Goal: Task Accomplishment & Management: Complete application form

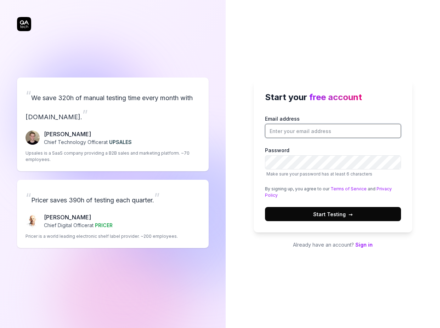
click at [343, 129] on input "Email address" at bounding box center [333, 131] width 136 height 14
type input "[EMAIL_ADDRESS][DOMAIN_NAME]"
click at [327, 214] on span "Start Testing →" at bounding box center [333, 214] width 40 height 7
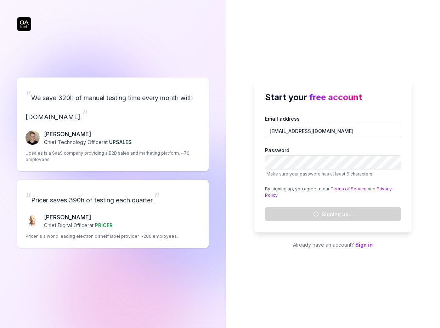
click at [411, 146] on div "Start your free account Email address [EMAIL_ADDRESS][DOMAIN_NAME] Password Mak…" at bounding box center [332, 156] width 159 height 153
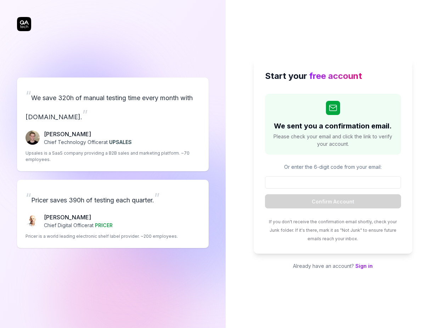
click at [346, 35] on div "Start your free account We sent you a confirmation email. Please check your ema…" at bounding box center [332, 164] width 214 height 328
click at [322, 182] on input at bounding box center [333, 182] width 136 height 12
paste input "889561"
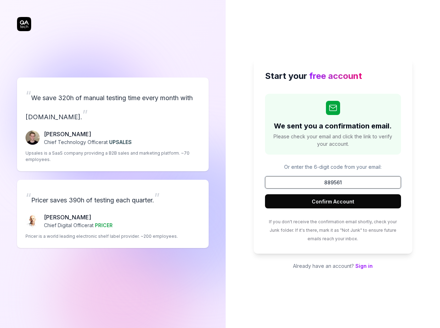
type input "889561"
click at [334, 208] on button "Confirm Account" at bounding box center [333, 201] width 136 height 14
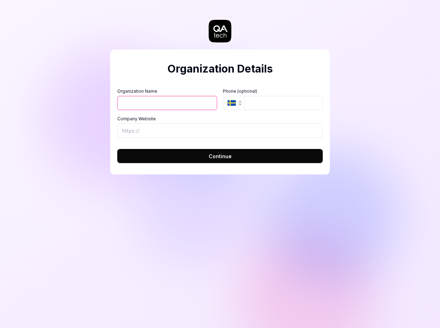
click at [176, 100] on input "Organization Name" at bounding box center [167, 103] width 100 height 14
type input "Meksos"
click at [272, 102] on input "tel" at bounding box center [283, 103] width 78 height 14
click at [182, 129] on input "Company Website" at bounding box center [219, 131] width 205 height 14
click at [191, 161] on button "Continue" at bounding box center [219, 156] width 205 height 14
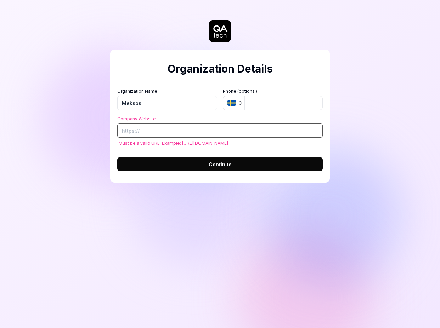
click at [174, 130] on input "Company Website" at bounding box center [219, 131] width 205 height 14
click at [205, 170] on button "Continue" at bounding box center [219, 164] width 205 height 14
click at [176, 161] on button "Continue" at bounding box center [219, 164] width 205 height 14
drag, startPoint x: 122, startPoint y: 127, endPoint x: 127, endPoint y: 131, distance: 6.3
click at [122, 127] on input "Notyet" at bounding box center [219, 131] width 205 height 14
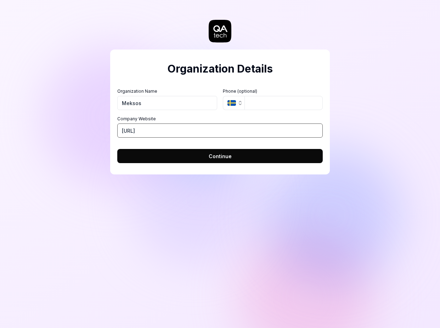
type input "[URL]"
click at [199, 163] on div "Organization Details Organization Name Meksos Organization Logo (Square minimum…" at bounding box center [219, 112] width 219 height 125
click at [209, 156] on span "Continue" at bounding box center [219, 156] width 23 height 7
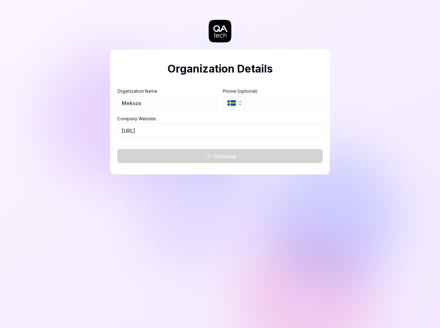
click at [372, 122] on div "Organization Details Organization Name Meksos Organization Logo (Square minimum…" at bounding box center [220, 164] width 440 height 328
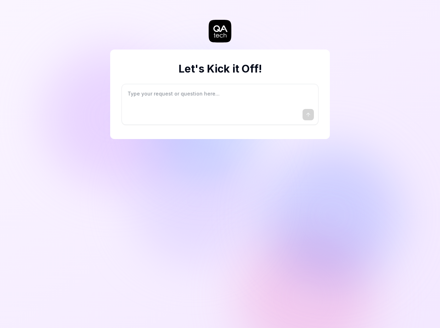
type textarea "*"
type textarea "I"
type textarea "*"
type textarea "I"
type textarea "*"
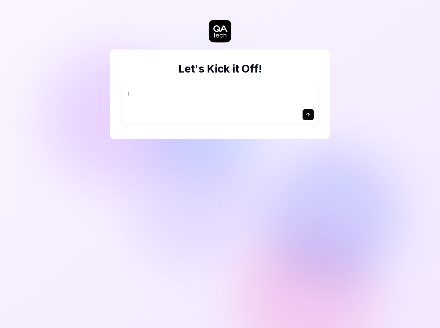
type textarea "I w"
type textarea "*"
type textarea "I wa"
type textarea "*"
type textarea "I wan"
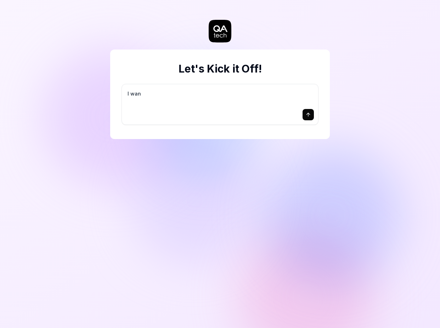
type textarea "*"
type textarea "I want"
type textarea "*"
type textarea "I want"
type textarea "*"
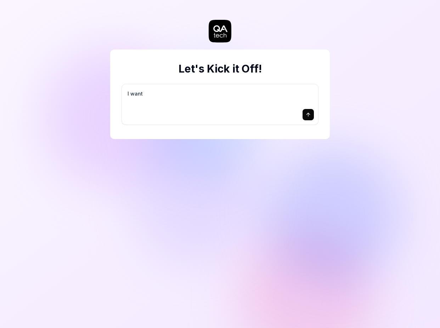
type textarea "I want a"
type textarea "*"
type textarea "I want a"
type textarea "*"
type textarea "I want a g"
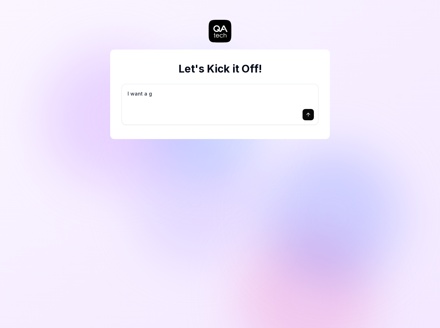
type textarea "*"
type textarea "I want a go"
type textarea "*"
type textarea "I want a goo"
type textarea "*"
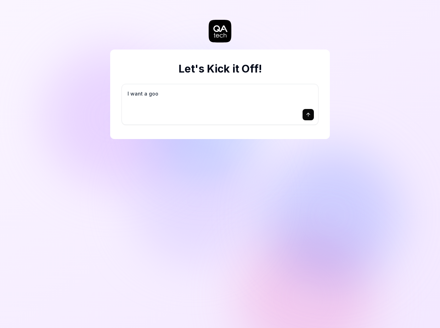
type textarea "I want a good"
type textarea "*"
type textarea "I want a good"
type textarea "*"
type textarea "I want a good t"
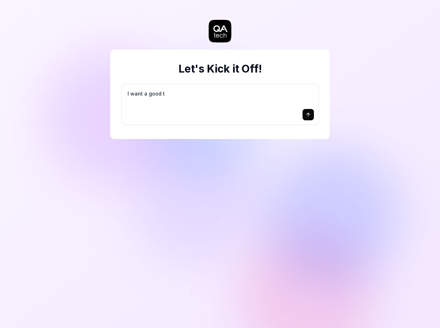
type textarea "*"
type textarea "I want a good te"
type textarea "*"
type textarea "I want a good tes"
type textarea "*"
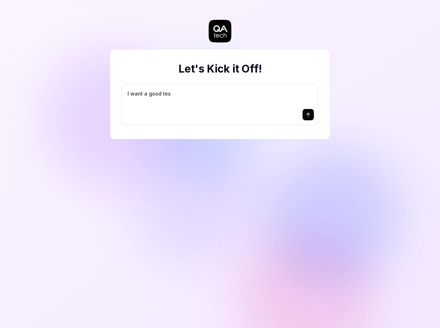
type textarea "I want a good test"
type textarea "*"
type textarea "I want a good test"
type textarea "*"
type textarea "I want a good test s"
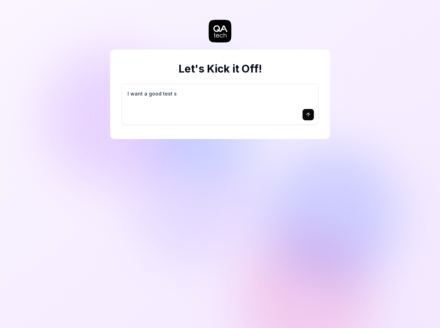
type textarea "*"
type textarea "I want a good test se"
type textarea "*"
type textarea "I want a good test set"
type textarea "*"
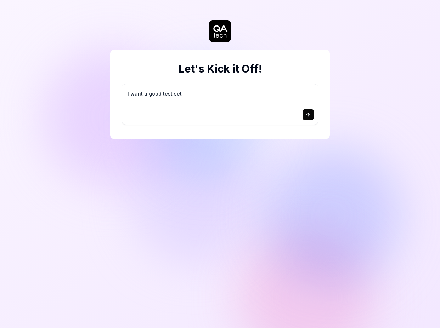
type textarea "I want a good test setu"
type textarea "*"
type textarea "I want a good test setup"
type textarea "*"
type textarea "I want a good test setup"
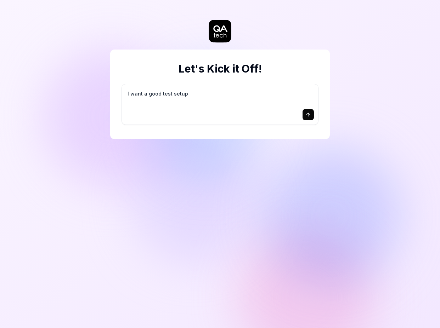
type textarea "*"
type textarea "I want a good test setup f"
type textarea "*"
type textarea "I want a good test setup fo"
type textarea "*"
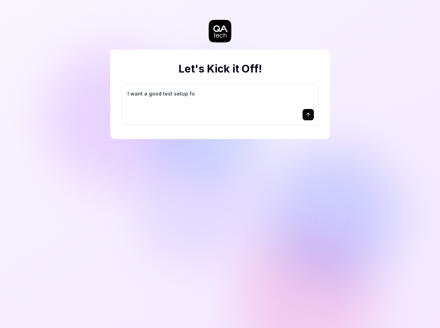
type textarea "I want a good test setup for"
type textarea "*"
type textarea "I want a good test setup for"
type textarea "*"
type textarea "I want a good test setup for m"
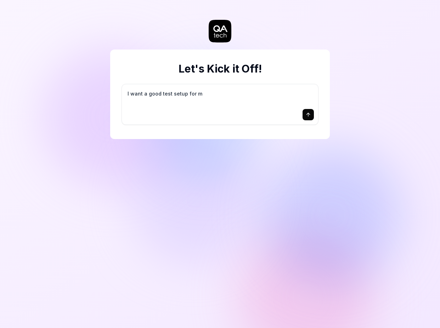
type textarea "*"
type textarea "I want a good test setup for my"
type textarea "*"
type textarea "I want a good test setup for my"
type textarea "*"
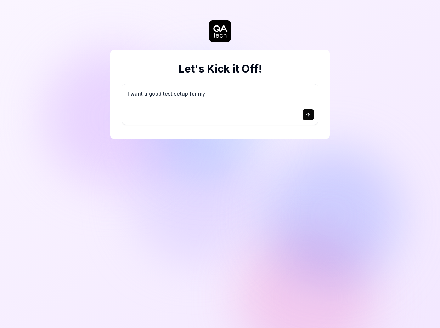
type textarea "I want a good test setup for my s"
type textarea "*"
type textarea "I want a good test setup for my si"
type textarea "*"
type textarea "I want a good test setup for my sit"
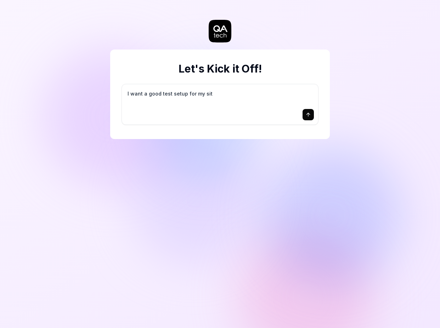
type textarea "*"
type textarea "I want a good test setup for my site"
type textarea "*"
type textarea "I want a good test setup for my site"
type textarea "*"
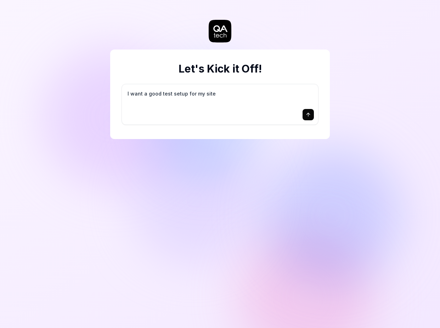
type textarea "I want a good test setup for my site -"
type textarea "*"
type textarea "I want a good test setup for my site -"
type textarea "*"
type textarea "I want a good test setup for my site - h"
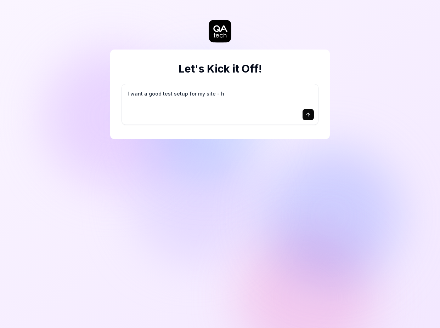
type textarea "*"
type textarea "I want a good test setup for my site - he"
type textarea "*"
type textarea "I want a good test setup for my site - hel"
type textarea "*"
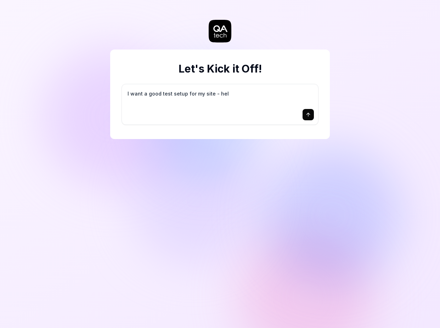
type textarea "I want a good test setup for my site - help"
type textarea "*"
type textarea "I want a good test setup for my site - help"
type textarea "*"
type textarea "I want a good test setup for my site - help m"
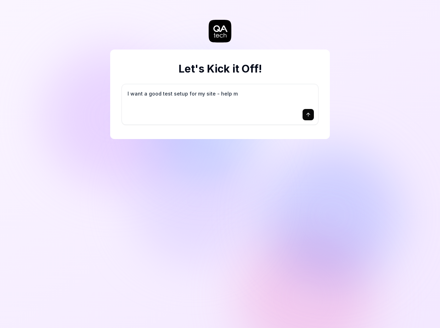
type textarea "*"
type textarea "I want a good test setup for my site - help me"
type textarea "*"
type textarea "I want a good test setup for my site - help me"
type textarea "*"
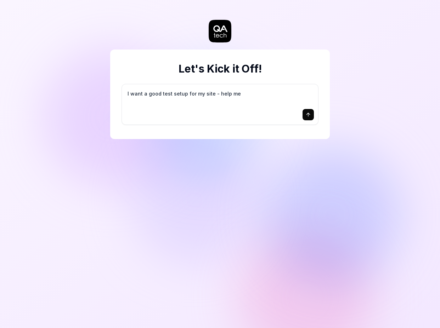
type textarea "I want a good test setup for my site - help me c"
type textarea "*"
type textarea "I want a good test setup for my site - help me cr"
type textarea "*"
type textarea "I want a good test setup for my site - help me cre"
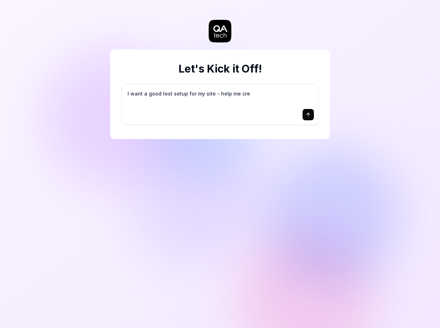
type textarea "*"
type textarea "I want a good test setup for my site - help me crea"
type textarea "*"
type textarea "I want a good test setup for my site - help me creat"
type textarea "*"
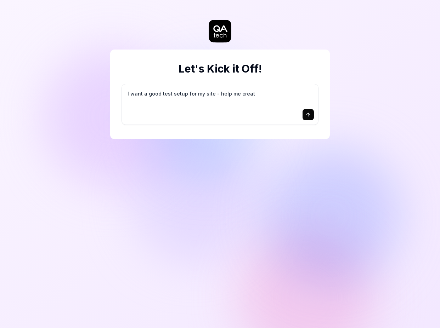
type textarea "I want a good test setup for my site - help me create"
type textarea "*"
type textarea "I want a good test setup for my site - help me create"
type textarea "*"
type textarea "I want a good test setup for my site - help me create t"
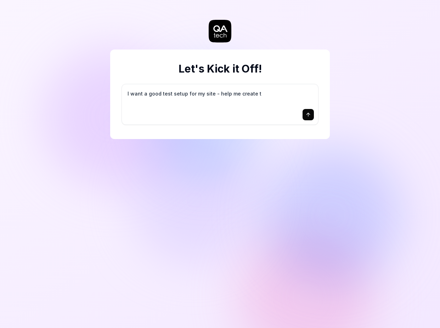
type textarea "*"
type textarea "I want a good test setup for my site - help me create th"
type textarea "*"
type textarea "I want a good test setup for my site - help me create the"
type textarea "*"
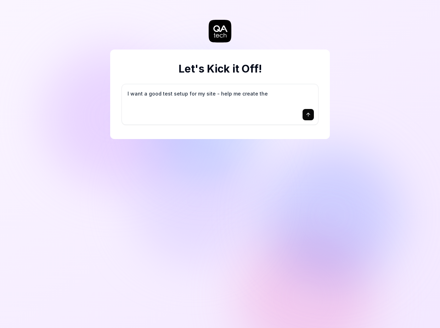
type textarea "I want a good test setup for my site - help me create the"
type textarea "*"
type textarea "I want a good test setup for my site - help me create the f"
type textarea "*"
type textarea "I want a good test setup for my site - help me create the fi"
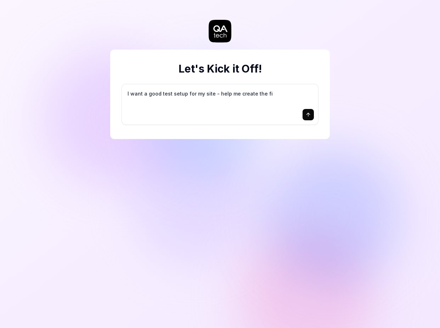
type textarea "*"
type textarea "I want a good test setup for my site - help me create the fir"
type textarea "*"
type textarea "I want a good test setup for my site - help me create the firs"
type textarea "*"
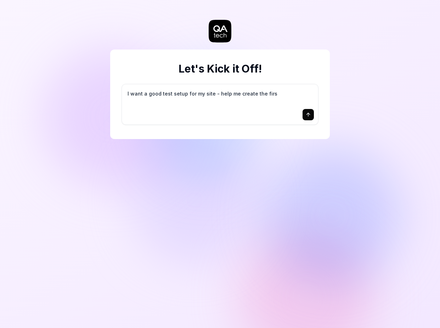
type textarea "I want a good test setup for my site - help me create the first"
type textarea "*"
type textarea "I want a good test setup for my site - help me create the first"
type textarea "*"
type textarea "I want a good test setup for my site - help me create the first 3"
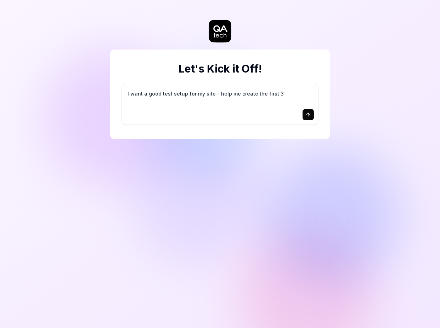
type textarea "*"
type textarea "I want a good test setup for my site - help me create the first 3-"
type textarea "*"
type textarea "I want a good test setup for my site - help me create the first 3-5"
type textarea "*"
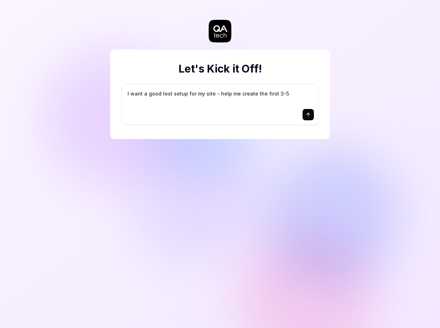
type textarea "I want a good test setup for my site - help me create the first 3-5"
type textarea "*"
type textarea "I want a good test setup for my site - help me create the first 3-5 t"
type textarea "*"
type textarea "I want a good test setup for my site - help me create the first 3-5 te"
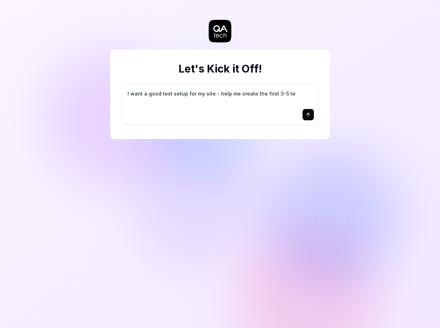
type textarea "*"
type textarea "I want a good test setup for my site - help me create the first 3-5 tes"
type textarea "*"
type textarea "I want a good test setup for my site - help me create the first 3-5 test"
type textarea "*"
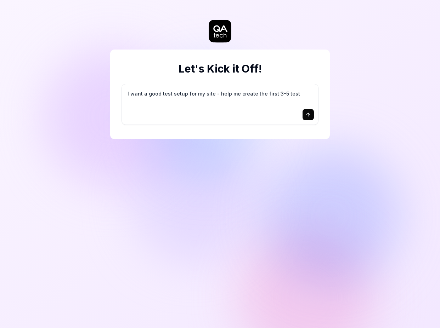
type textarea "I want a good test setup for my site - help me create the first 3-5 test"
type textarea "*"
type textarea "I want a good test setup for my site - help me create the first 3-5 test c"
type textarea "*"
type textarea "I want a good test setup for my site - help me create the first 3-5 test ca"
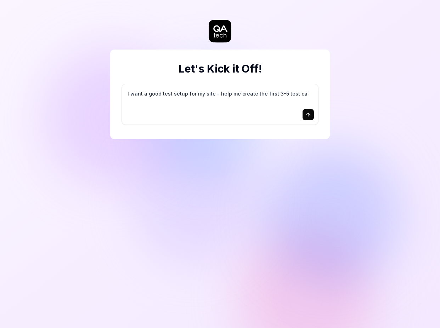
type textarea "*"
type textarea "I want a good test setup for my site - help me create the first 3-5 test cas"
type textarea "*"
type textarea "I want a good test setup for my site - help me create the first 3-5 test case"
type textarea "*"
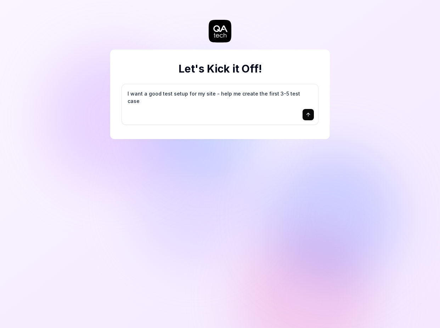
type textarea "I want a good test setup for my site - help me create the first 3-5 test cases"
click at [251, 96] on textarea "I want a good test setup for my site - help me create the first 3-5 test cases" at bounding box center [220, 97] width 188 height 18
click at [198, 97] on textarea "I want a good test setup for my site - help me create the first 3-5 test cases" at bounding box center [220, 97] width 188 height 18
click at [133, 96] on textarea "I want a good test setup for my site - help me create the first 3-5 test cases" at bounding box center [220, 97] width 188 height 18
click at [310, 118] on button "submit" at bounding box center [307, 114] width 11 height 11
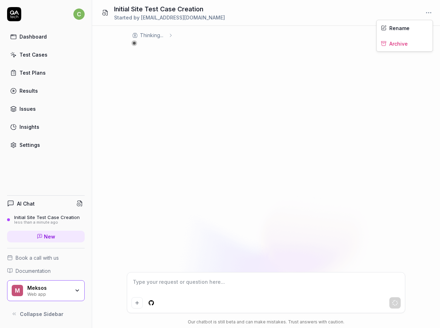
click at [429, 11] on html "c Dashboard Test Cases Test Plans Results Issues Insights Settings AI Chat Init…" at bounding box center [220, 164] width 440 height 328
click at [361, 5] on html "c Dashboard Test Cases Test Plans Results Issues Insights Settings AI Chat Init…" at bounding box center [220, 164] width 440 height 328
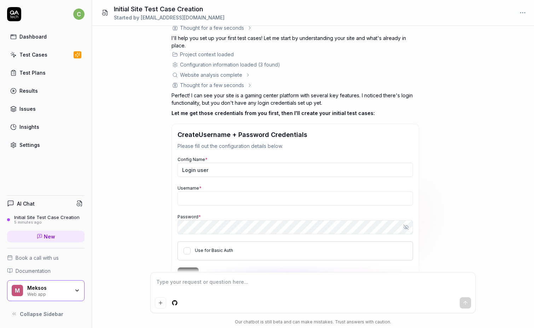
scroll to position [68, 0]
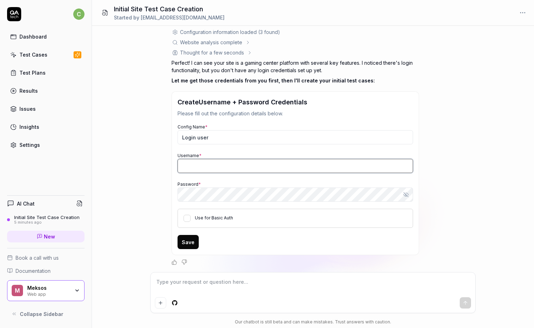
type textarea "*"
click at [212, 160] on input "Username *" at bounding box center [296, 166] width 236 height 14
type input "test"
click at [185, 221] on button "Use for Basic Auth" at bounding box center [187, 218] width 7 height 7
click at [185, 242] on button "Save" at bounding box center [188, 242] width 21 height 14
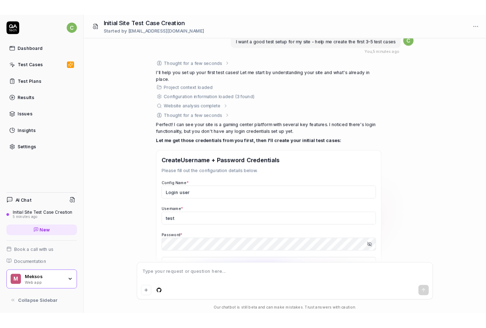
scroll to position [0, 0]
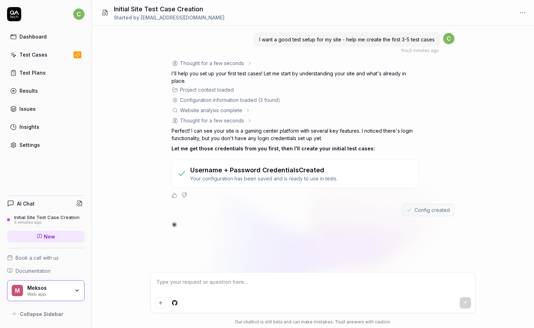
click at [377, 175] on div "Username + Password Credentials Created Your configuration has been saved and i…" at bounding box center [296, 173] width 236 height 17
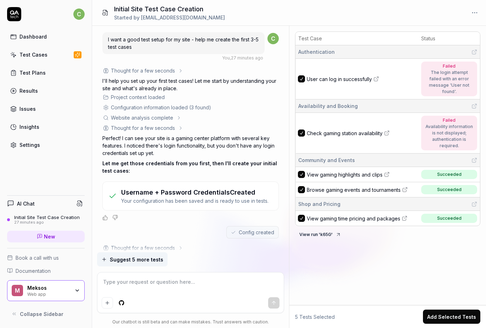
click at [372, 130] on span "Check gaming station availability" at bounding box center [344, 133] width 76 height 7
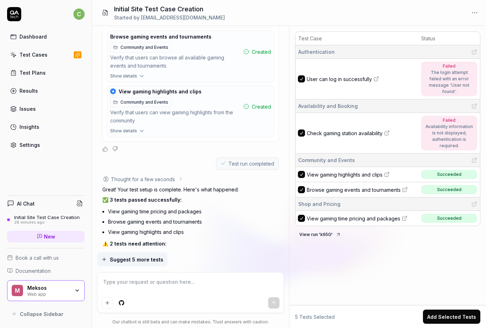
scroll to position [582, 0]
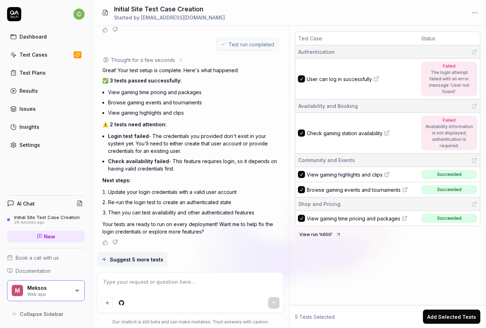
click at [189, 287] on textarea at bounding box center [191, 286] width 178 height 18
type textarea "*"
type textarea "O"
type textarea "*"
type textarea "OK"
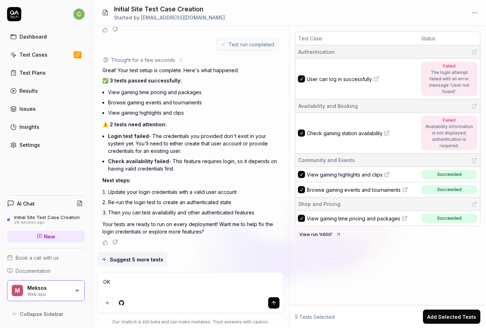
type textarea "*"
type textarea "OK"
type textarea "*"
type textarea "OK l"
type textarea "*"
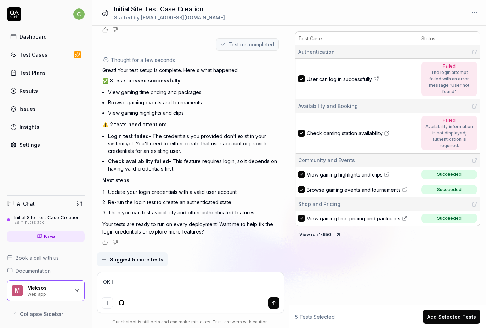
type textarea "OK le"
type textarea "*"
type textarea "OK let"
type textarea "*"
type textarea "OK let"
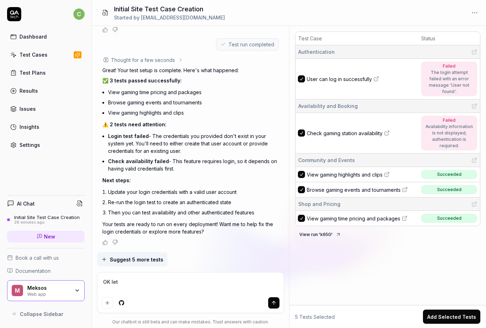
type textarea "*"
type textarea "OK let t"
type textarea "*"
type textarea "OK let tr"
type textarea "*"
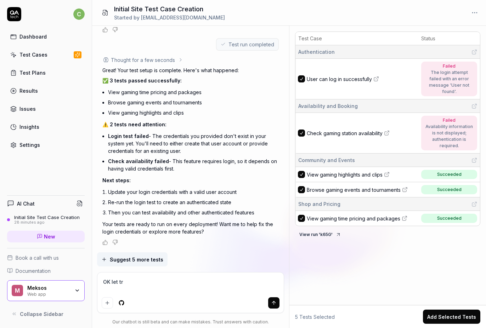
type textarea "OK let try"
type textarea "*"
type textarea "OK let try"
type textarea "*"
type textarea "OK let try l"
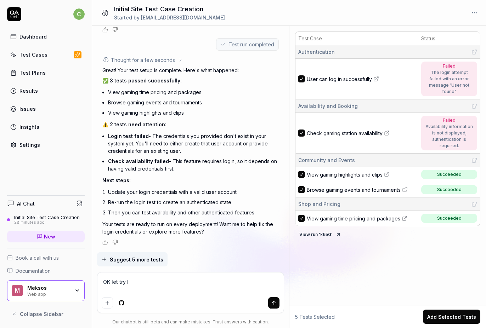
type textarea "*"
type textarea "OK let try lo"
type textarea "*"
type textarea "OK let try log"
type textarea "*"
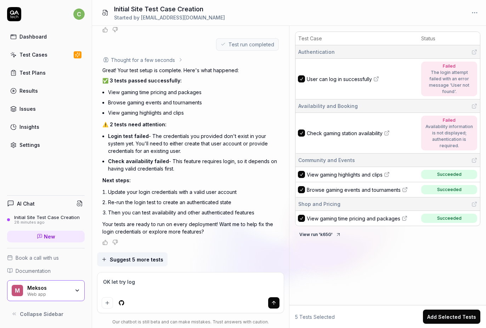
type textarea "OK let try logi"
type textarea "*"
type textarea "OK let try login"
type textarea "*"
type textarea "OK let try login"
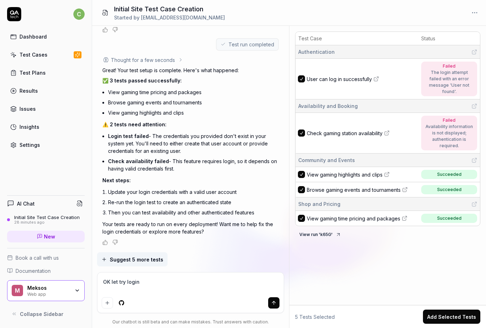
type textarea "*"
type textarea "OK let try login a"
type textarea "*"
type textarea "OK let try login ag"
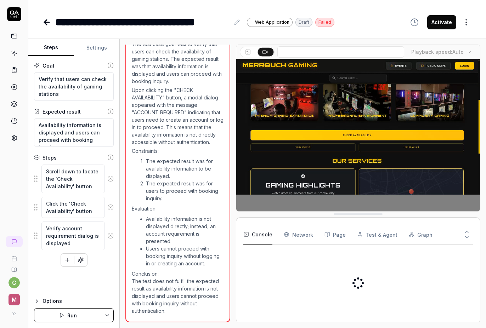
scroll to position [158, 0]
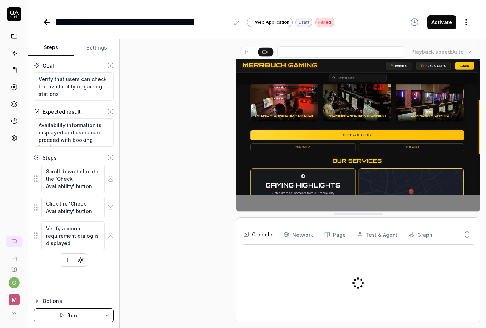
type textarea "*"
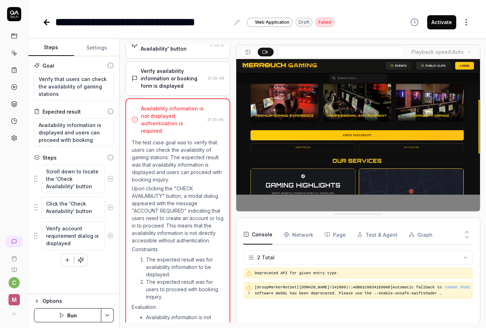
scroll to position [0, 0]
